Goal: Entertainment & Leisure: Consume media (video, audio)

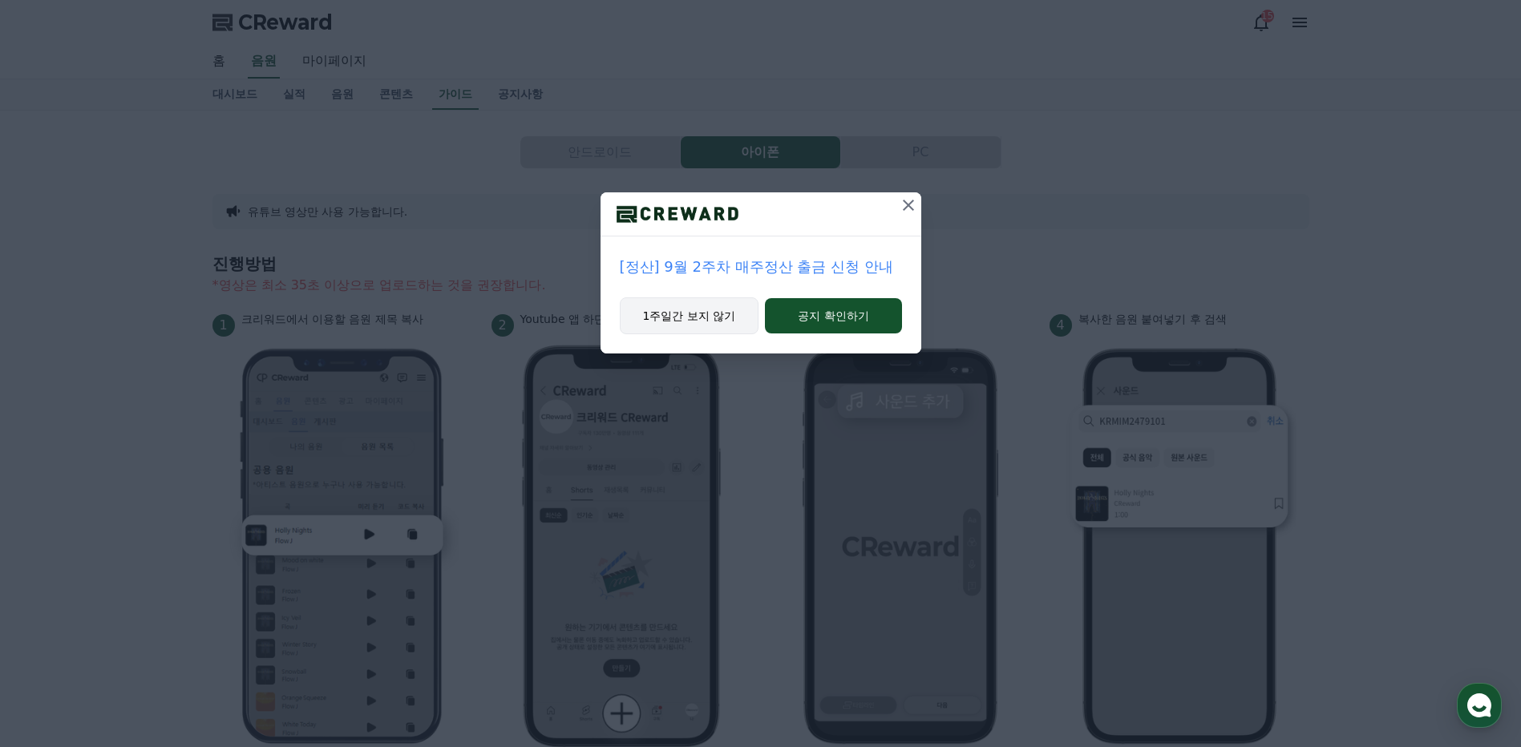
click at [706, 314] on button "1주일간 보지 않기" at bounding box center [690, 316] width 140 height 37
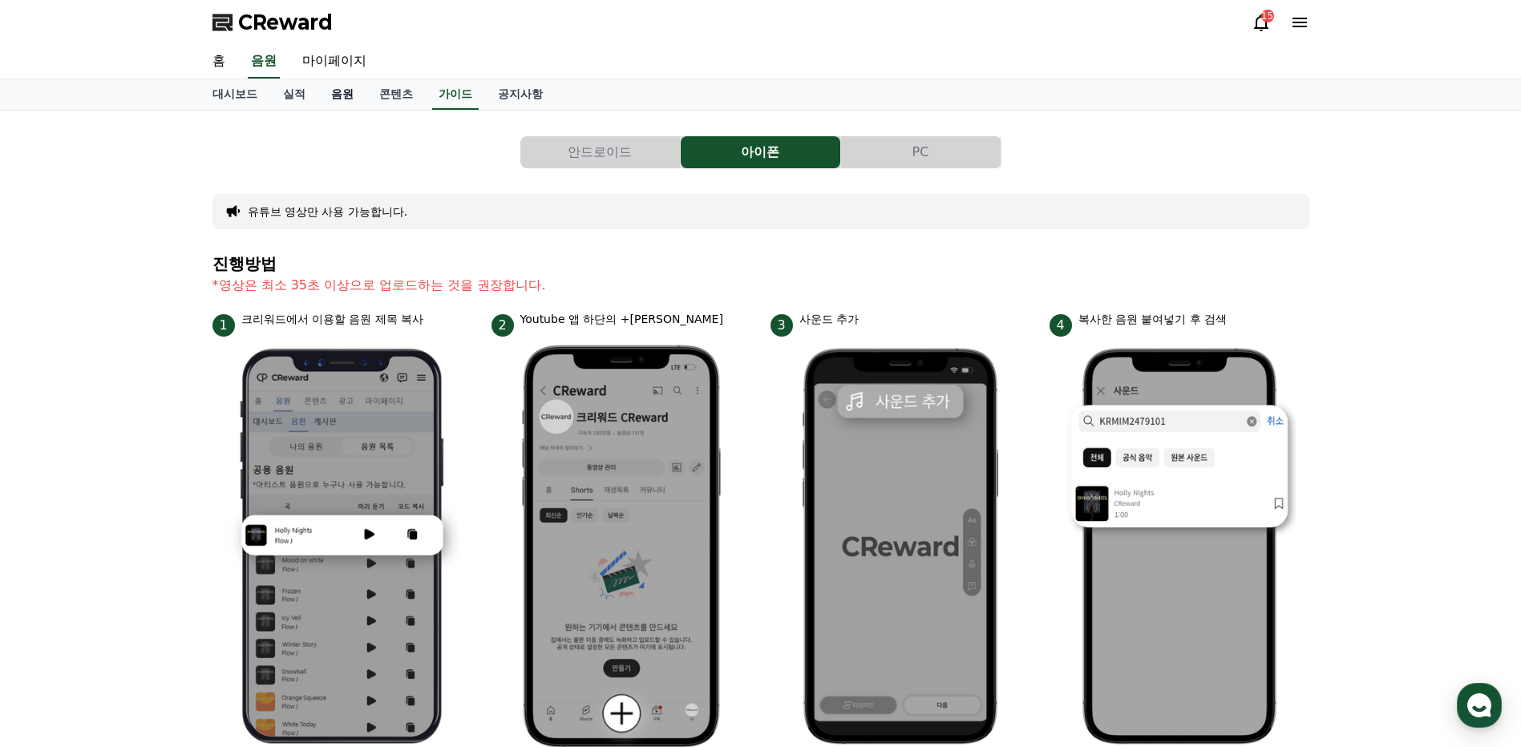
click at [342, 99] on link "음원" at bounding box center [342, 94] width 48 height 30
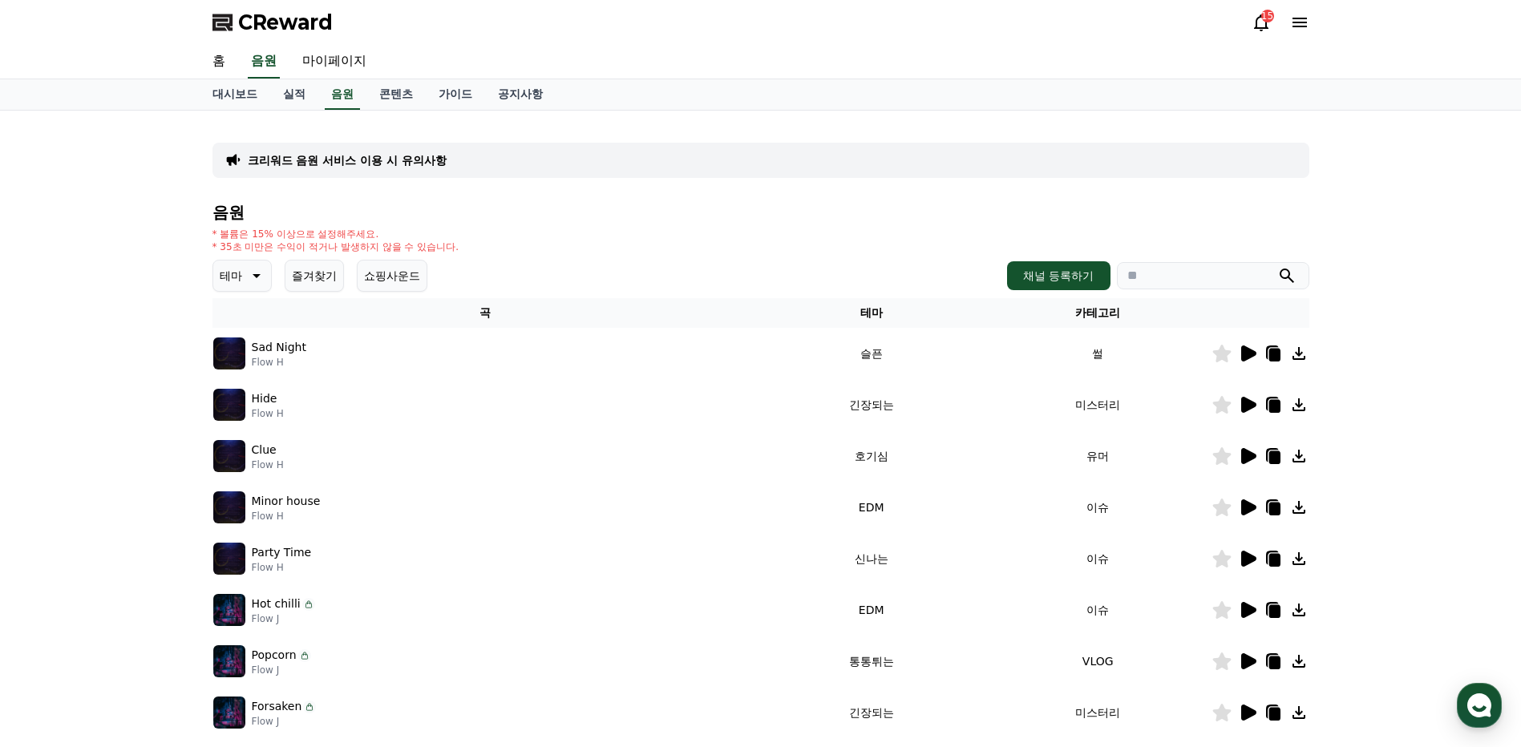
click at [1285, 275] on icon "submit" at bounding box center [1286, 275] width 19 height 19
click at [1180, 277] on input "search" at bounding box center [1213, 275] width 192 height 27
type input "*******"
click at [1289, 277] on icon "submit" at bounding box center [1286, 275] width 19 height 19
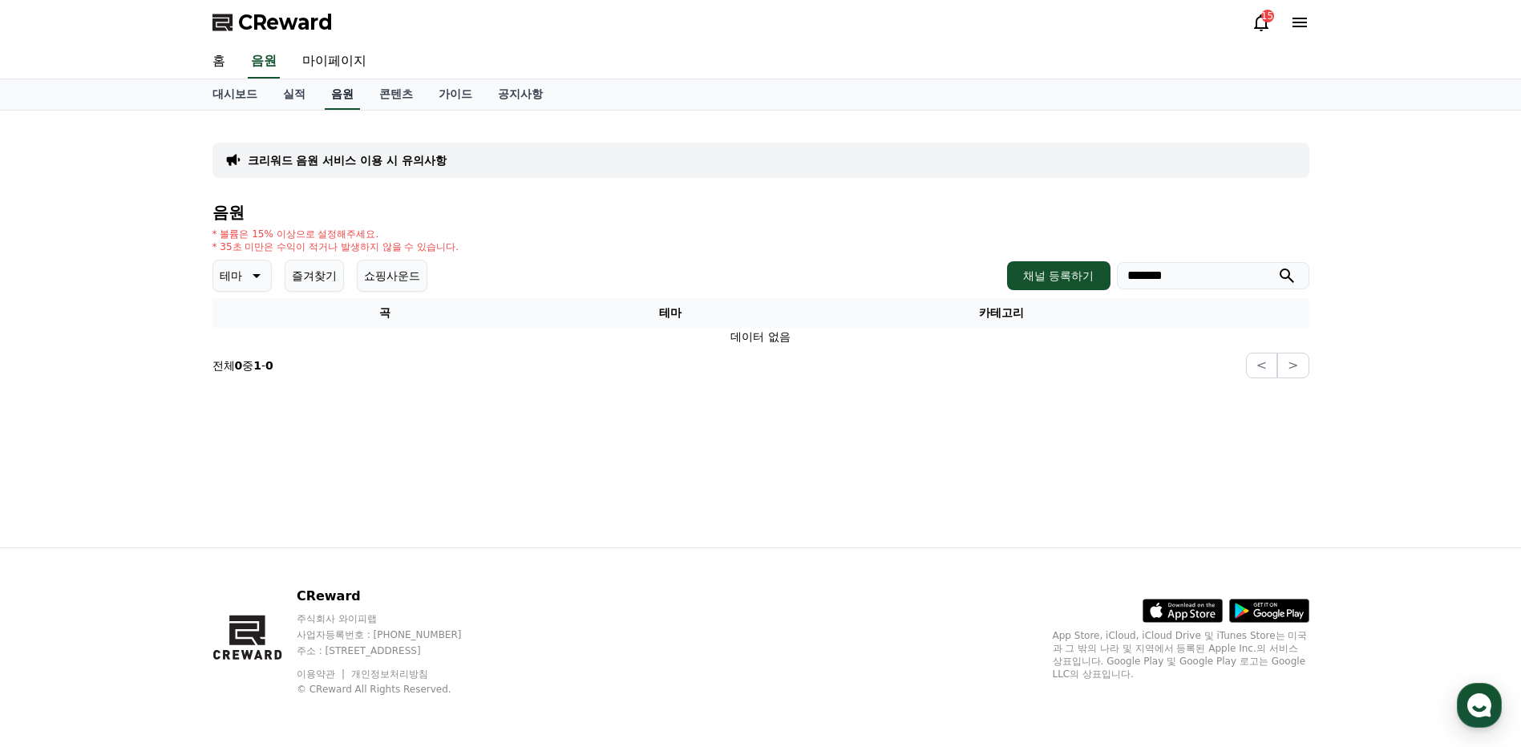
click at [346, 94] on link "음원" at bounding box center [342, 94] width 35 height 30
click at [245, 274] on icon at bounding box center [254, 275] width 19 height 19
click at [249, 367] on button "감동적인" at bounding box center [244, 366] width 58 height 35
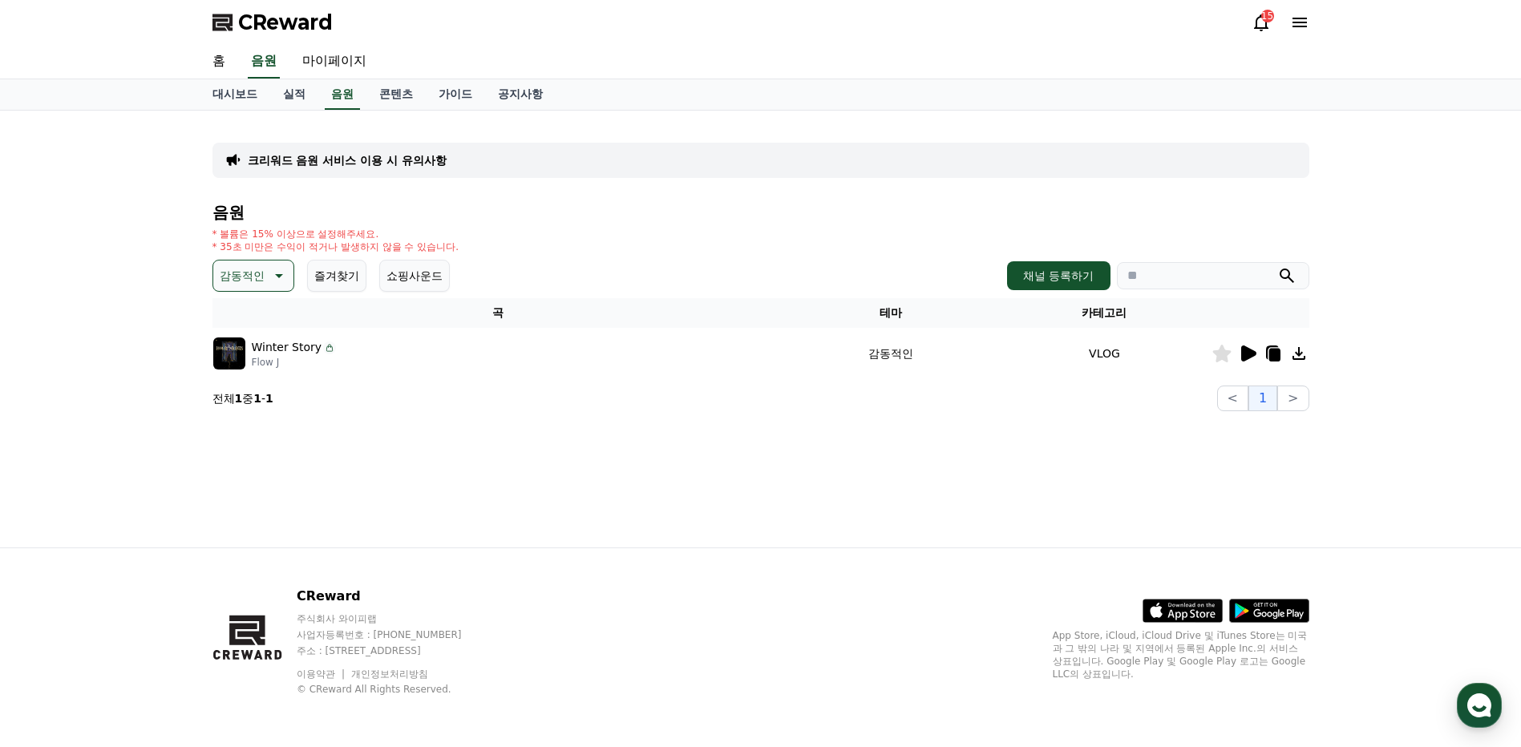
click at [1251, 357] on icon at bounding box center [1248, 354] width 15 height 16
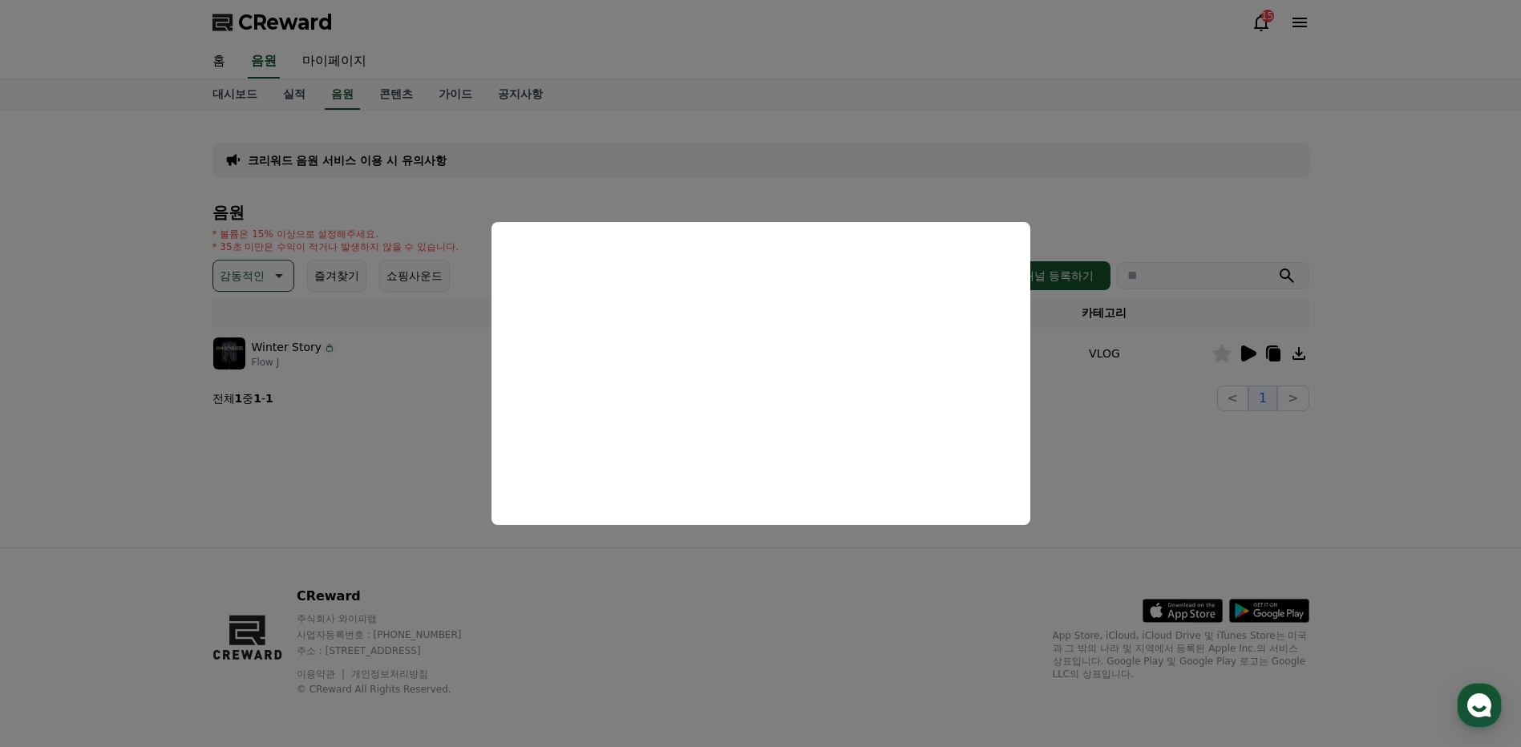
click at [1133, 460] on button "close modal" at bounding box center [760, 373] width 1521 height 747
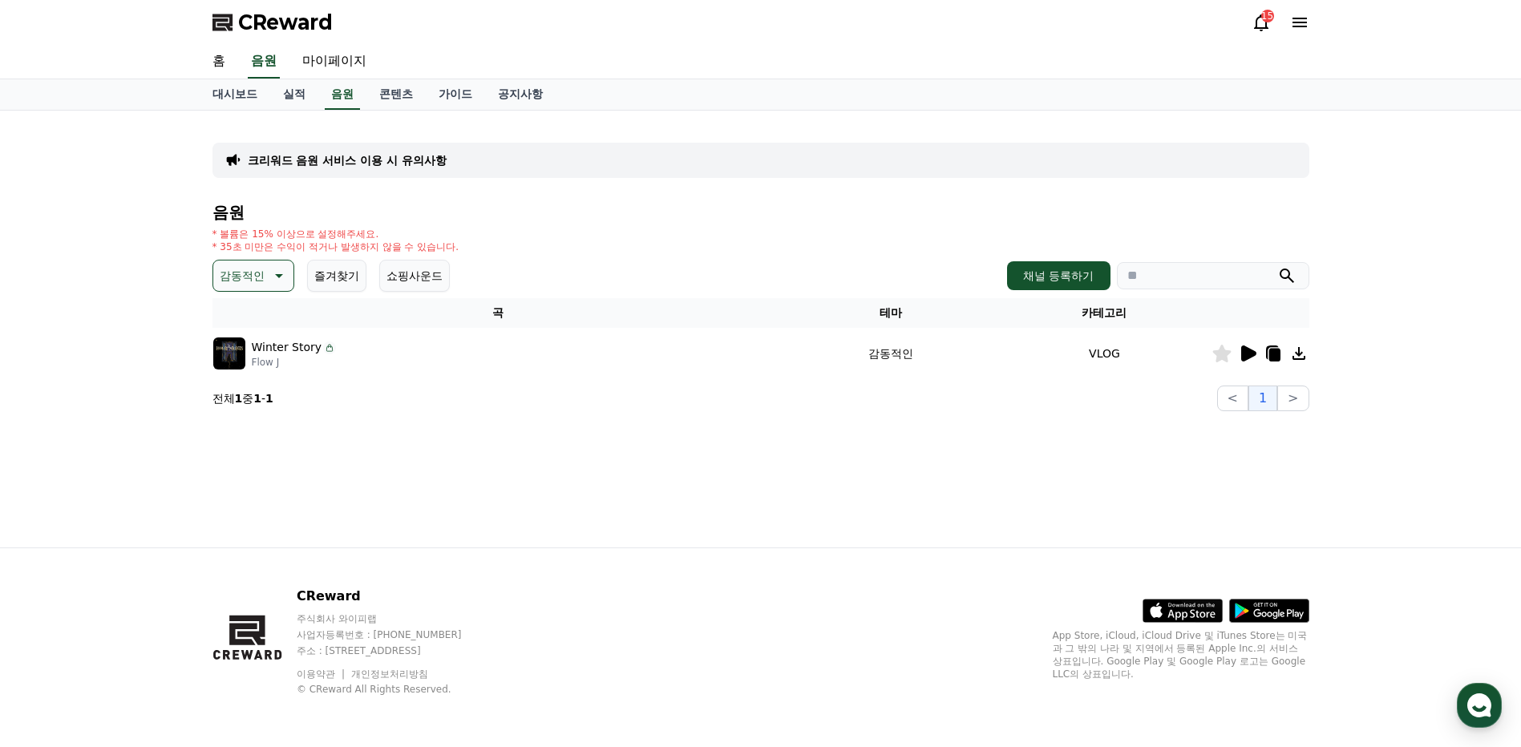
click at [275, 275] on icon at bounding box center [277, 275] width 19 height 19
click at [247, 370] on button "잔잔한" at bounding box center [238, 363] width 47 height 35
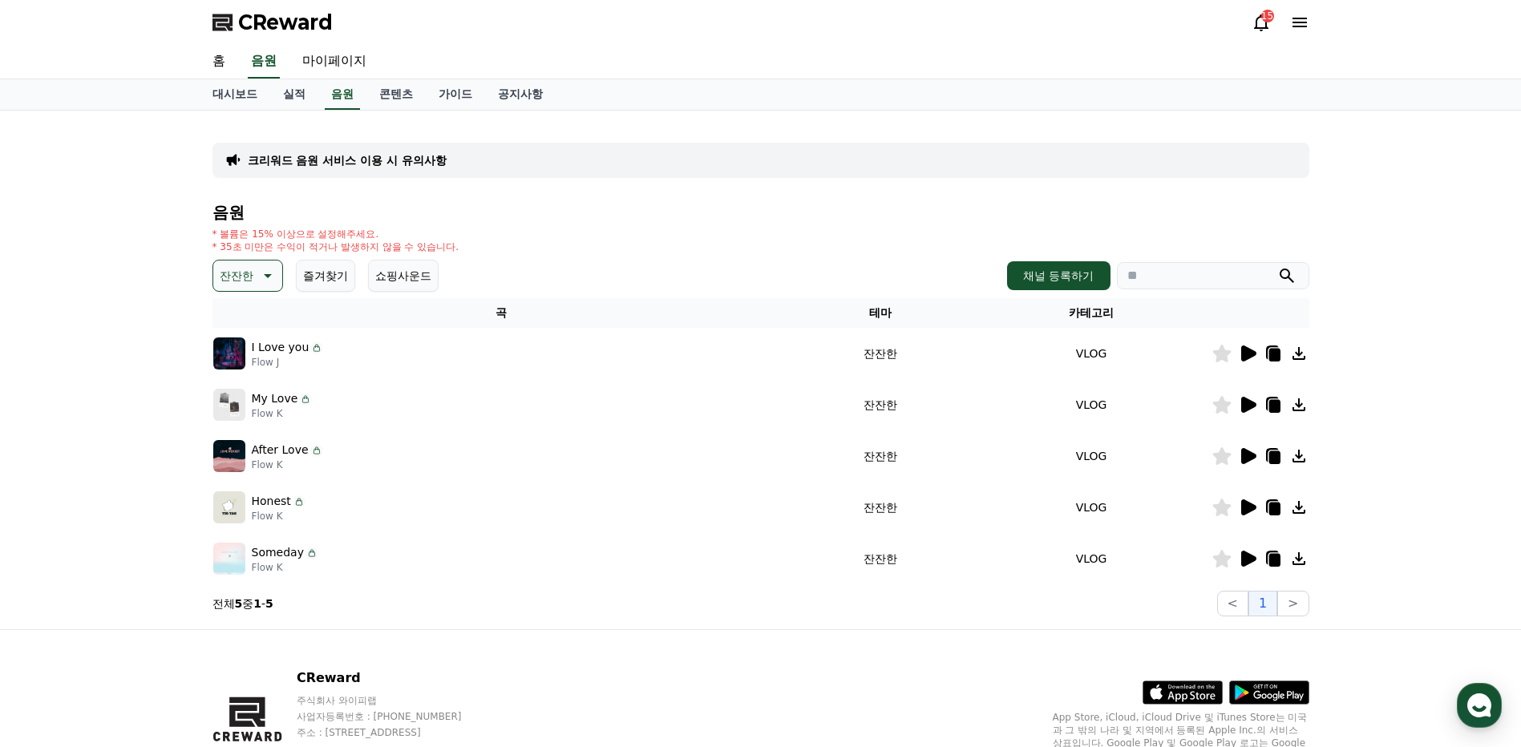
click at [1242, 355] on icon at bounding box center [1248, 354] width 15 height 16
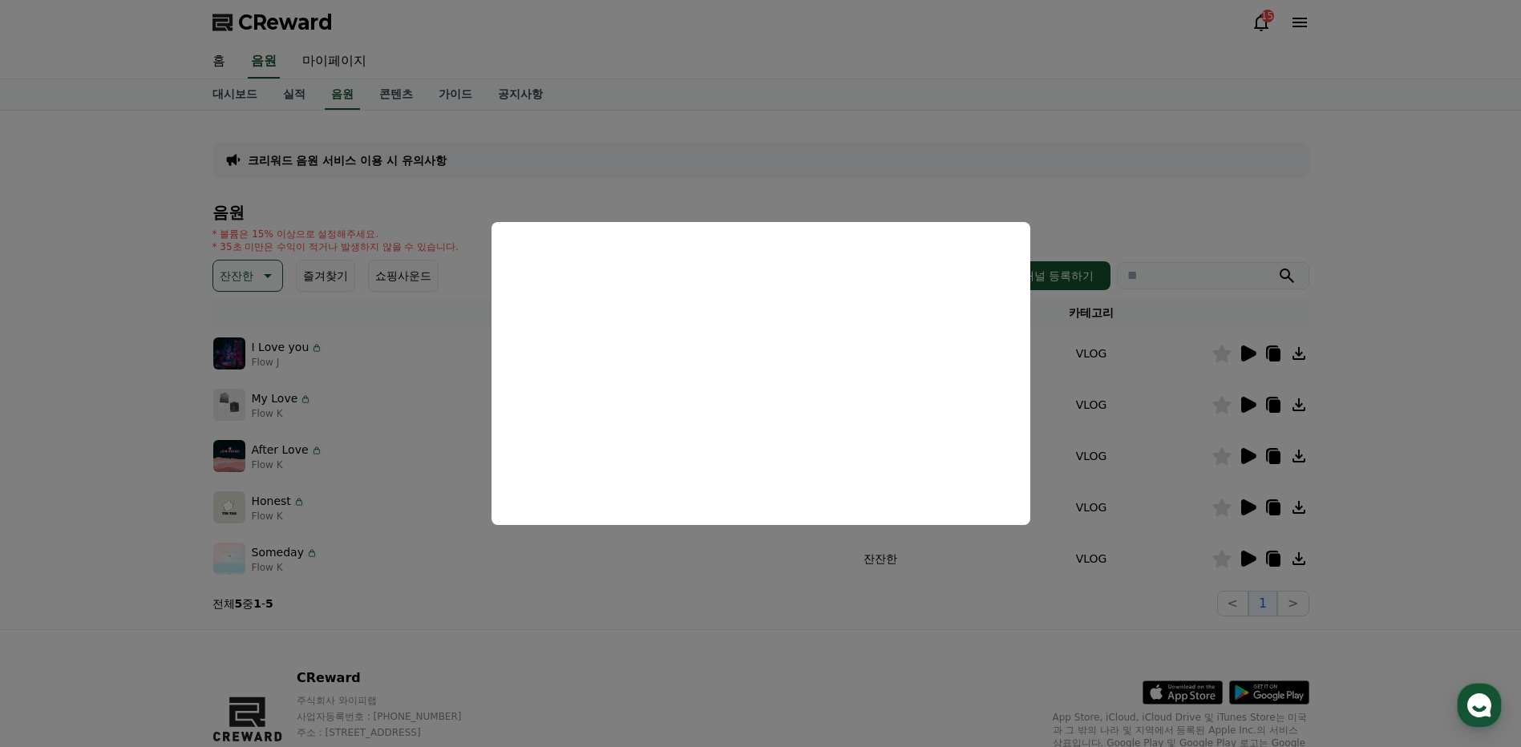
click at [1249, 408] on button "close modal" at bounding box center [760, 373] width 1521 height 747
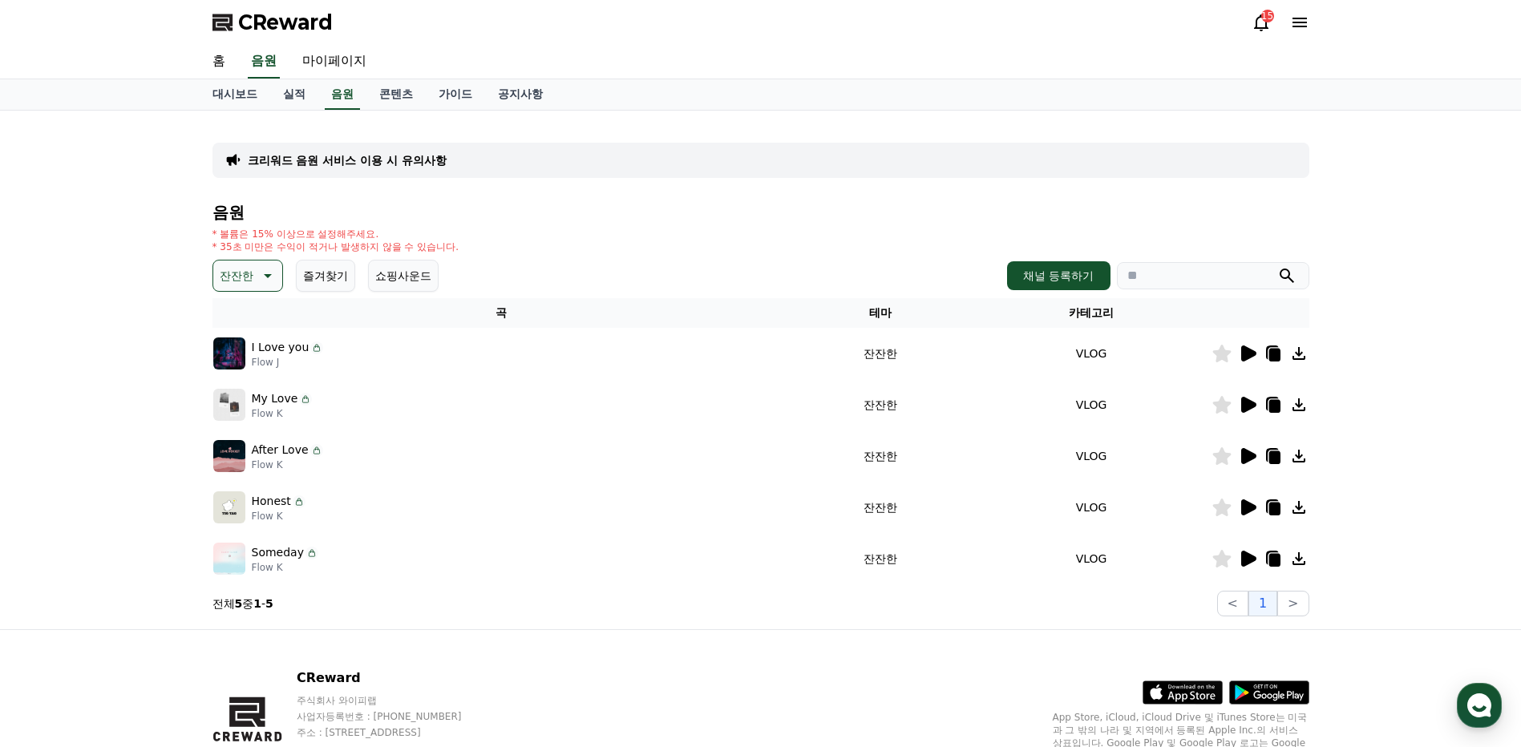
click at [1250, 403] on icon at bounding box center [1248, 405] width 15 height 16
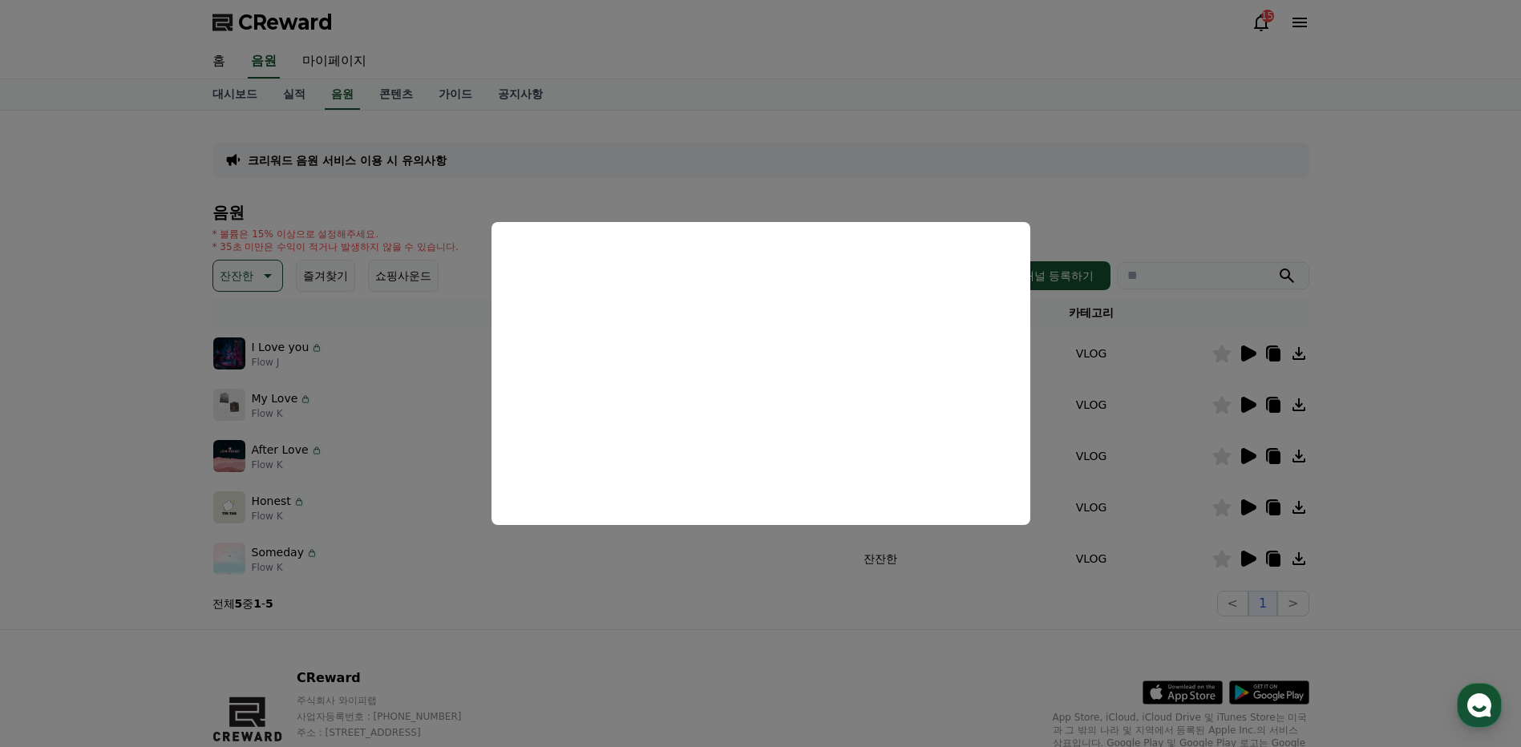
click at [1247, 458] on button "close modal" at bounding box center [760, 373] width 1521 height 747
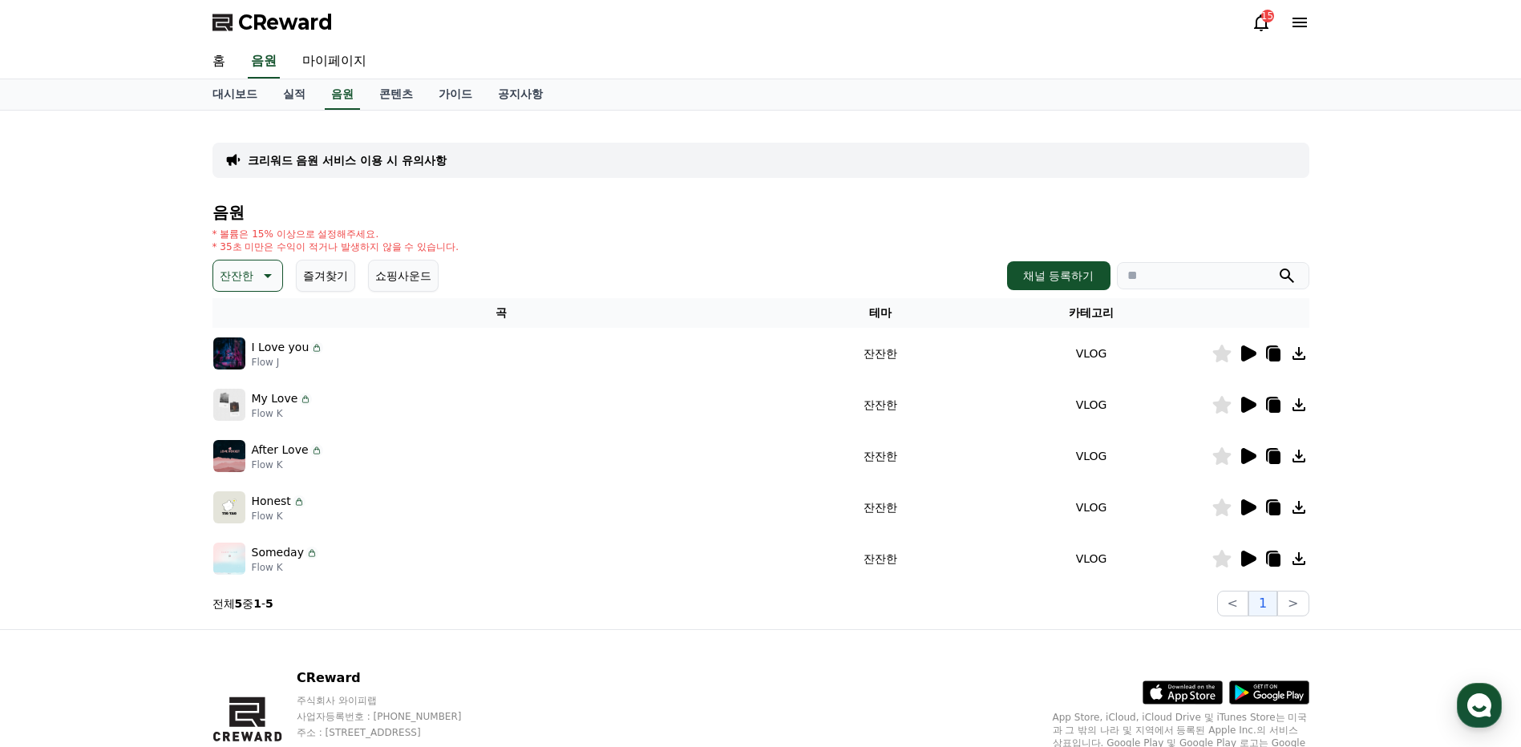
click at [1247, 458] on icon at bounding box center [1248, 456] width 15 height 16
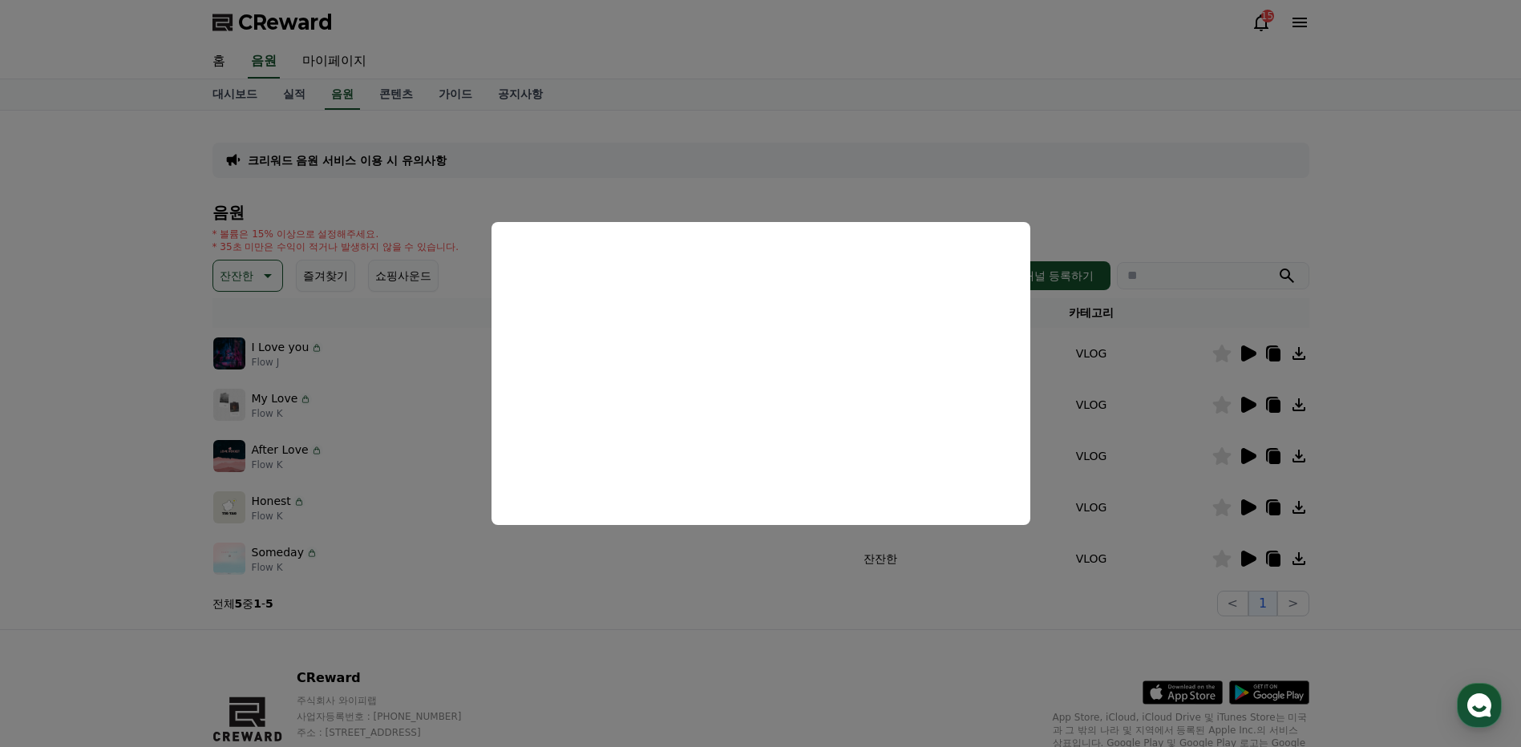
click at [1251, 506] on button "close modal" at bounding box center [760, 373] width 1521 height 747
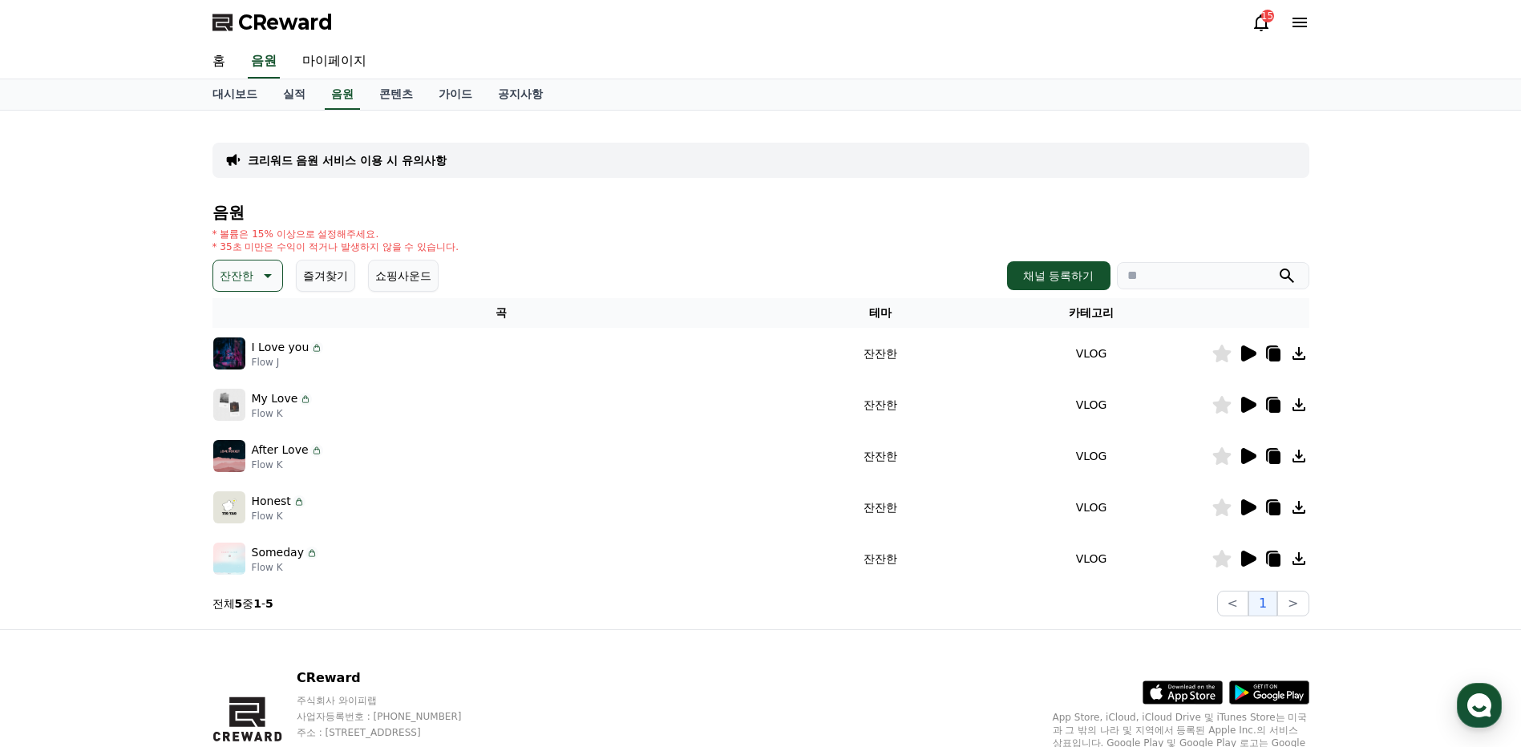
click at [1251, 506] on icon at bounding box center [1248, 508] width 15 height 16
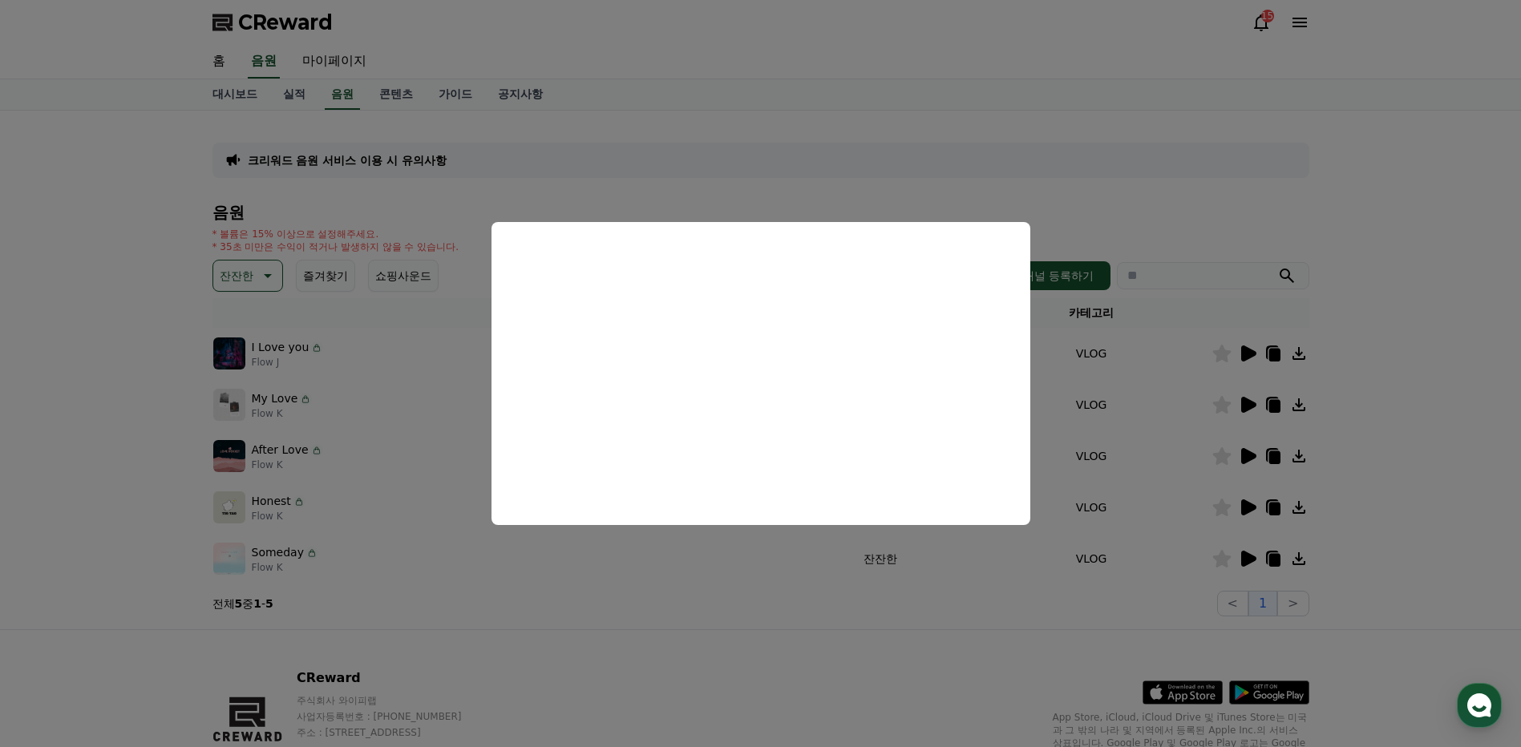
click at [1245, 557] on button "close modal" at bounding box center [760, 373] width 1521 height 747
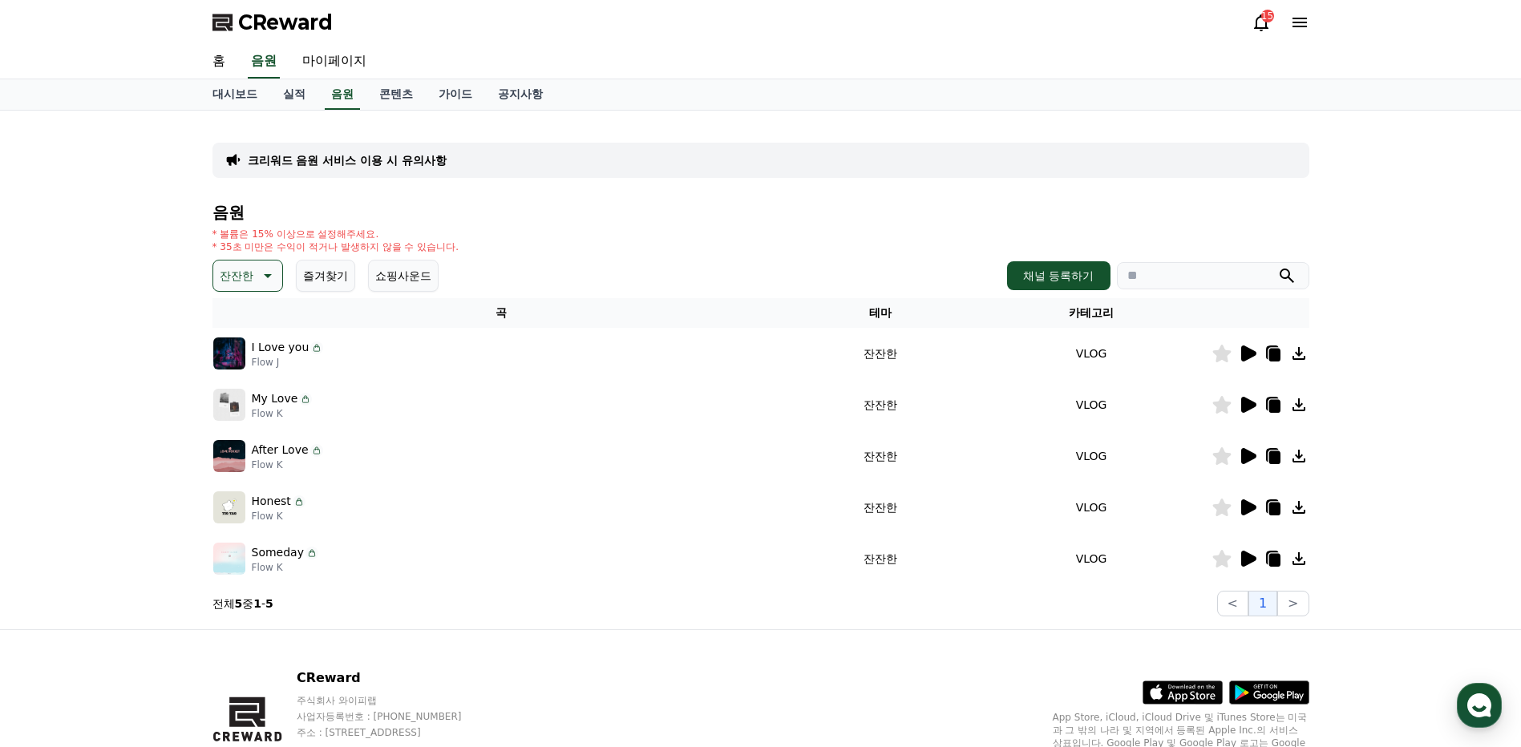
click at [1245, 557] on icon at bounding box center [1248, 559] width 15 height 16
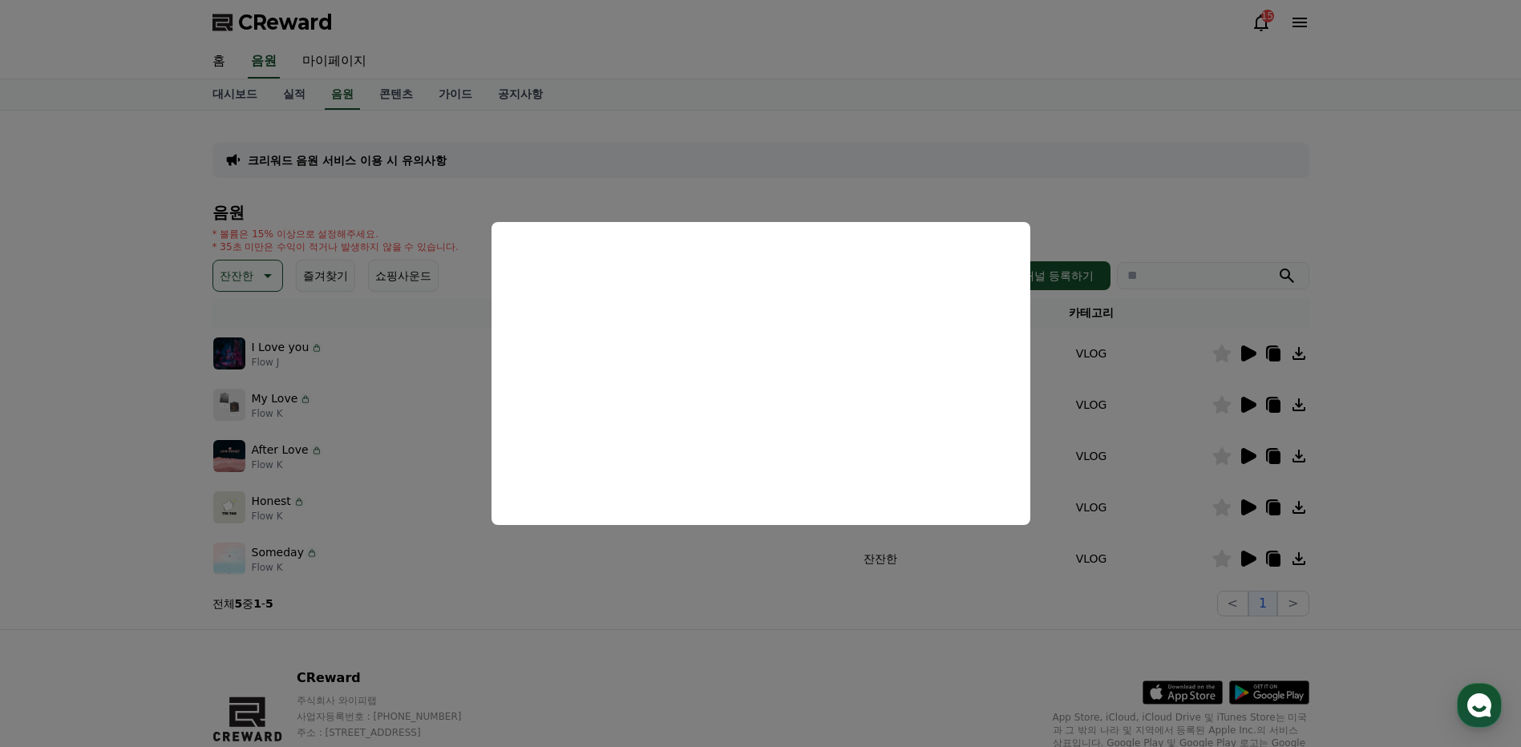
click at [1392, 401] on button "close modal" at bounding box center [760, 373] width 1521 height 747
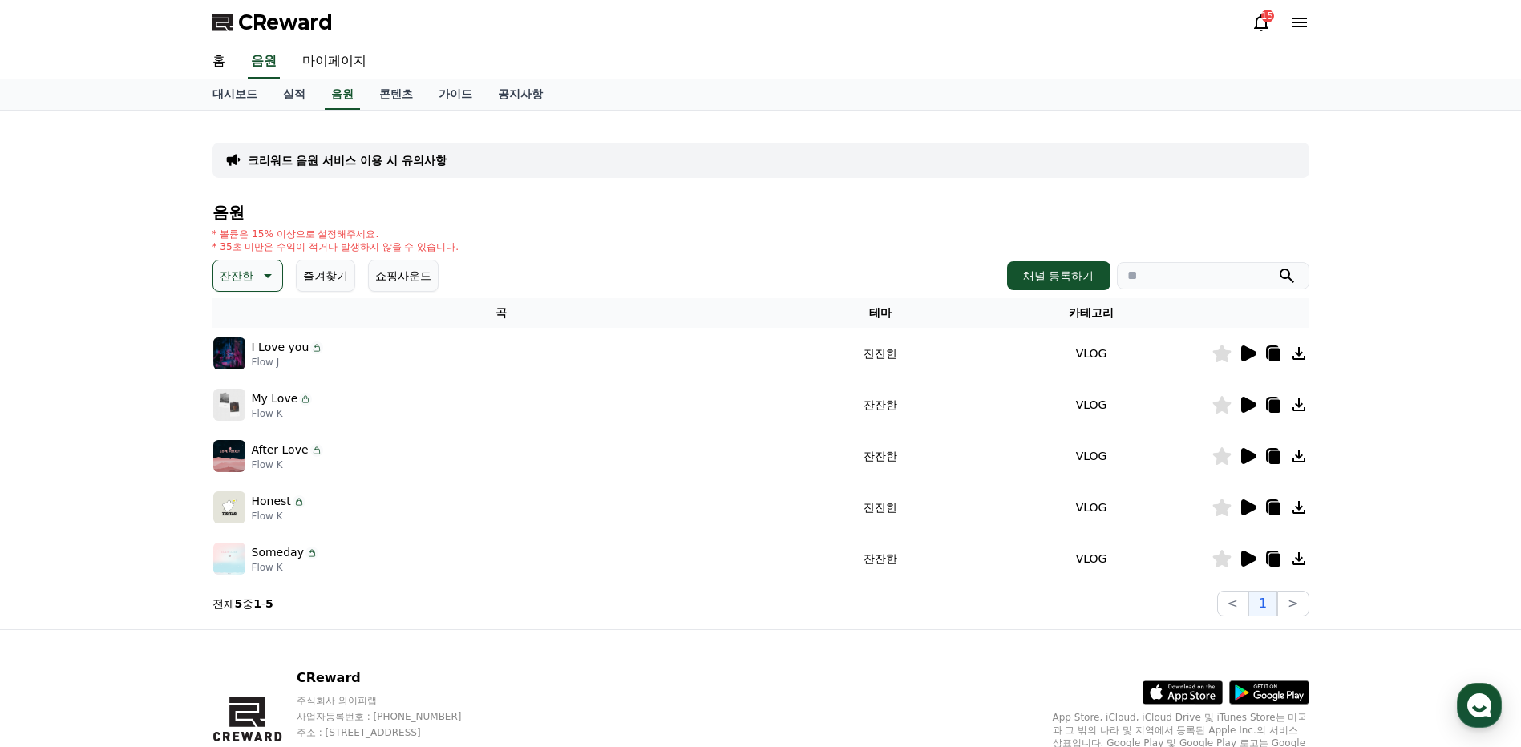
click at [1296, 562] on icon at bounding box center [1298, 558] width 19 height 19
